Goal: Task Accomplishment & Management: Manage account settings

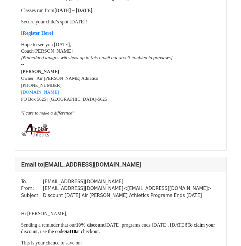
scroll to position [154, 0]
